Goal: Information Seeking & Learning: Find specific fact

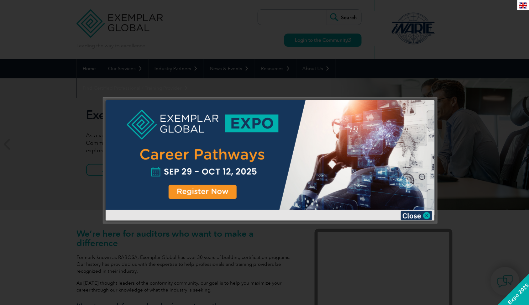
drag, startPoint x: 425, startPoint y: 216, endPoint x: 407, endPoint y: 205, distance: 21.6
click at [426, 217] on img at bounding box center [416, 215] width 31 height 9
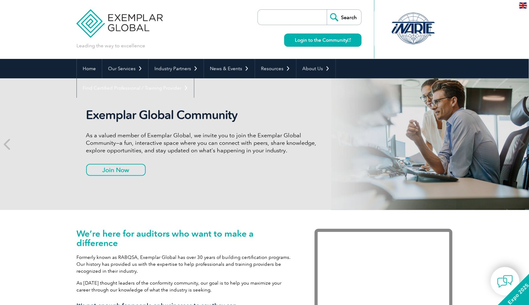
click at [311, 15] on input "search" at bounding box center [294, 17] width 66 height 15
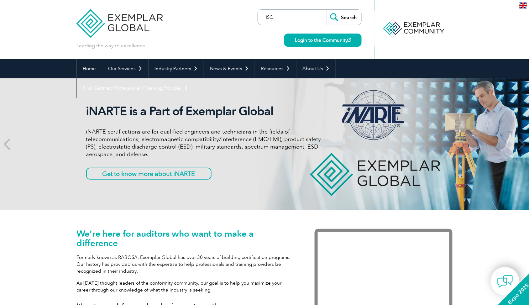
type input "ISO 29110"
click at [327, 10] on input "Search" at bounding box center [344, 17] width 34 height 15
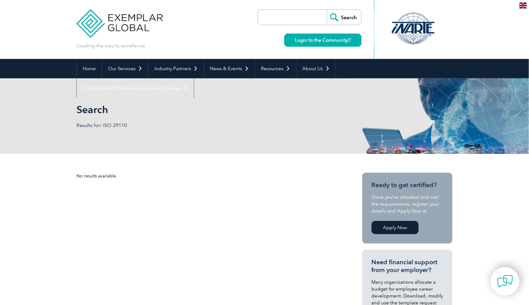
click at [287, 11] on input "search" at bounding box center [294, 17] width 66 height 15
paste input "ISO 29119"
type input "ISO 29119"
click at [316, 39] on link "Login to the Community" at bounding box center [322, 40] width 77 height 13
click at [339, 15] on input "Search" at bounding box center [344, 17] width 34 height 15
